Goal: Transaction & Acquisition: Purchase product/service

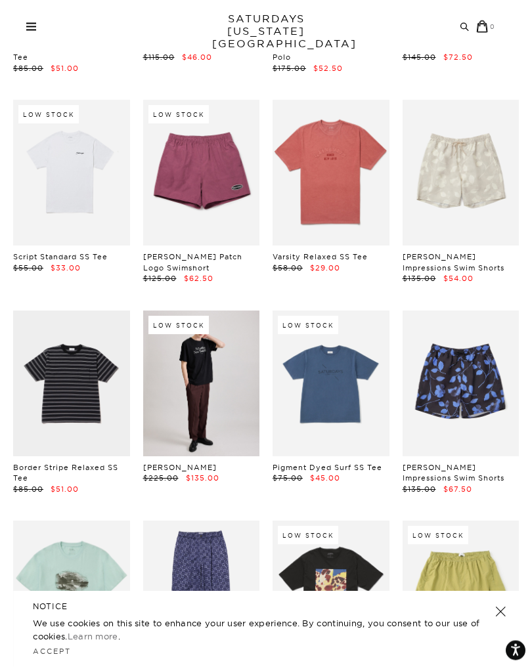
scroll to position [1498, 0]
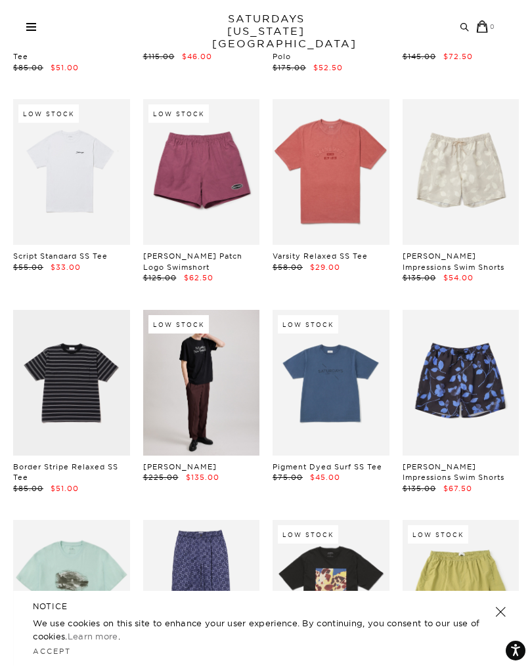
click at [450, 368] on link at bounding box center [460, 383] width 117 height 146
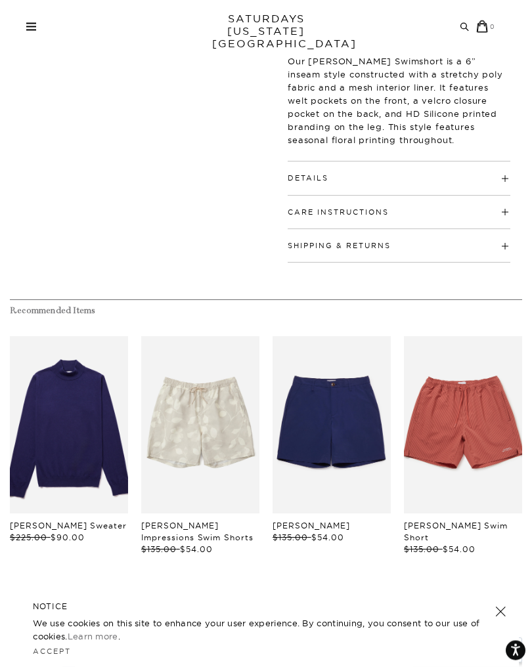
scroll to position [403, 0]
click at [181, 403] on link "files/M22422SM04-PUMICE-STONE_07.jpg" at bounding box center [200, 424] width 118 height 177
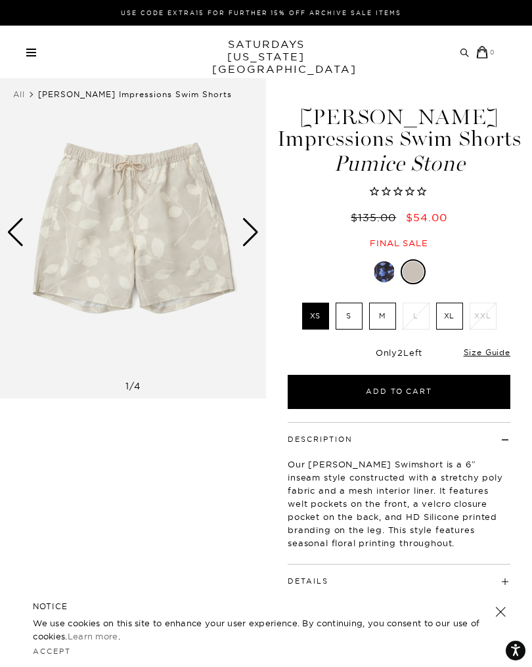
click at [380, 268] on div at bounding box center [384, 271] width 21 height 21
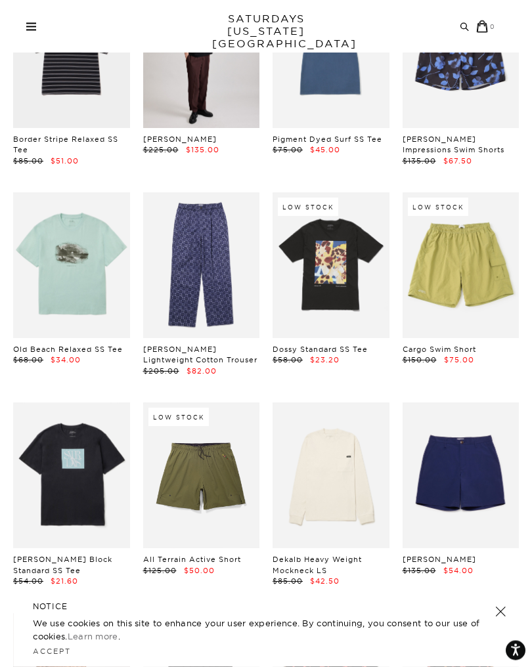
scroll to position [1825, 0]
click at [454, 240] on link at bounding box center [460, 265] width 117 height 146
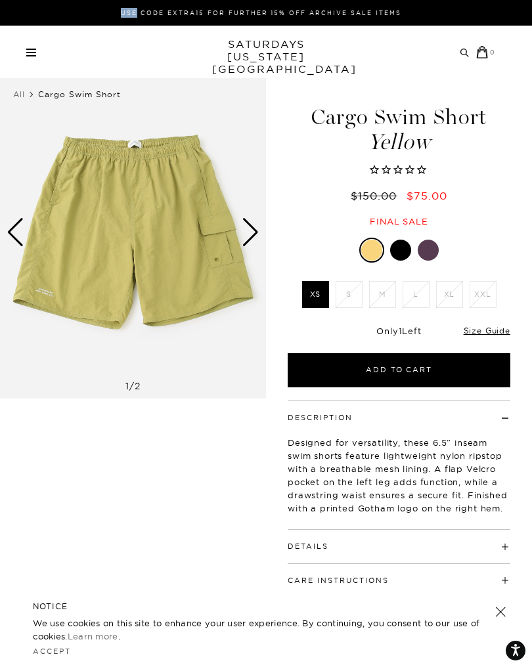
click at [407, 242] on div at bounding box center [400, 250] width 21 height 21
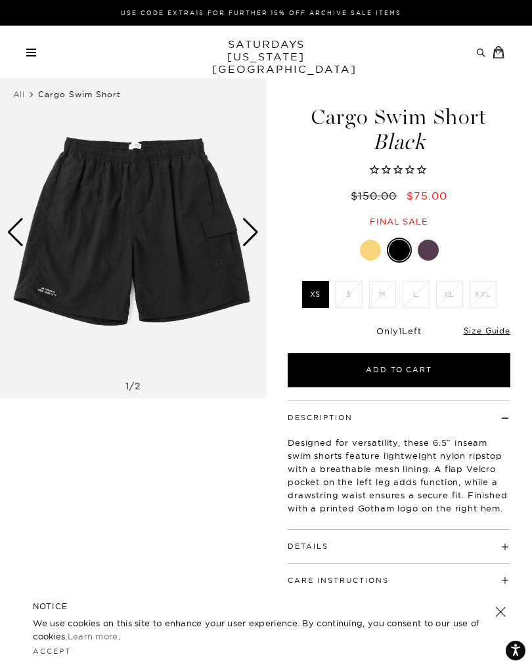
click at [427, 252] on div at bounding box center [428, 250] width 21 height 21
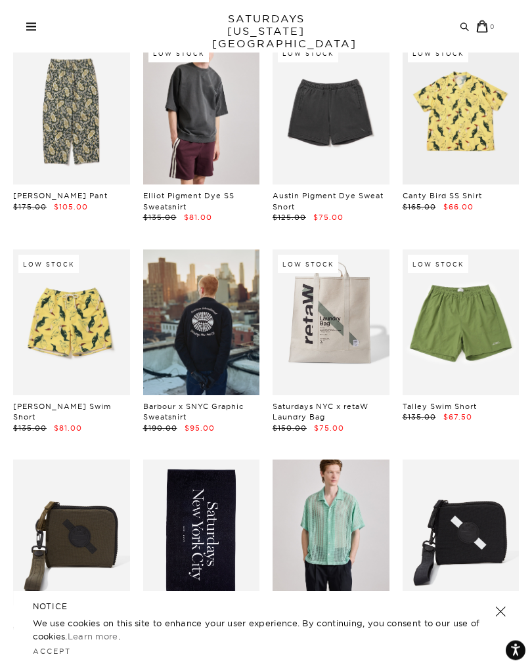
scroll to position [5511, 0]
click at [63, 340] on div "Low Stock Timothy Bird Swim Short $135.00 $81.00" at bounding box center [71, 342] width 117 height 184
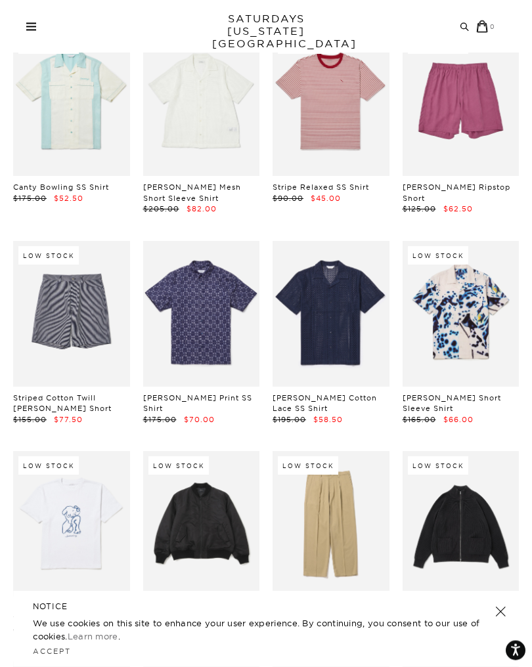
scroll to position [7203, 0]
click at [455, 241] on link at bounding box center [460, 314] width 117 height 146
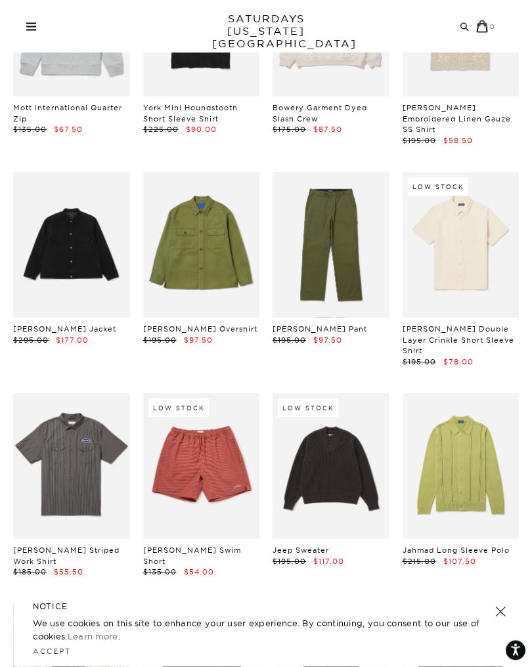
scroll to position [7914, 0]
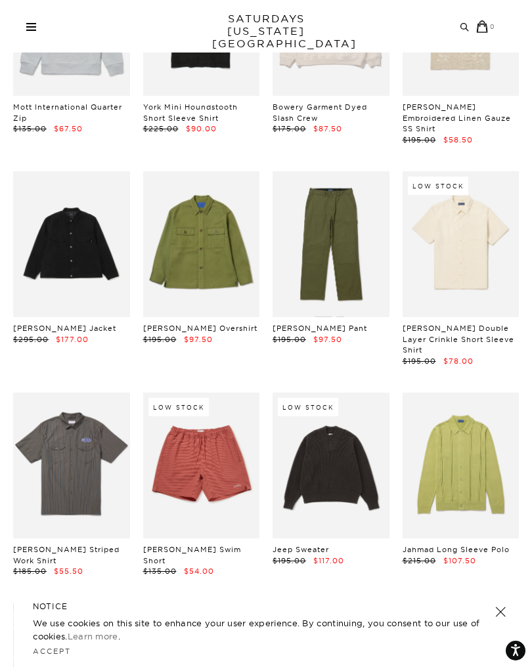
click at [445, 393] on link at bounding box center [460, 466] width 117 height 146
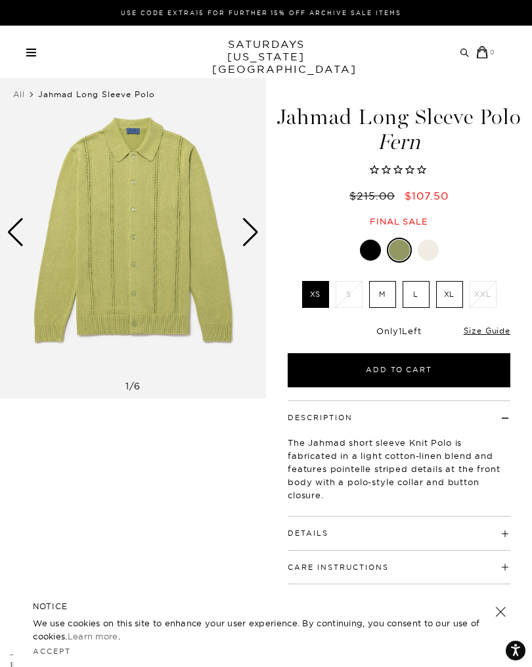
click at [482, 326] on link "Size Guide" at bounding box center [487, 331] width 47 height 10
